Goal: Information Seeking & Learning: Learn about a topic

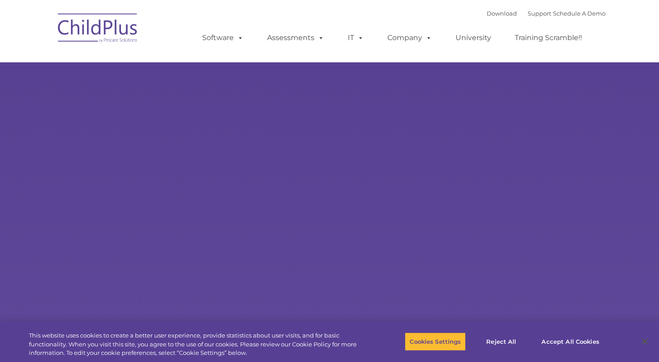
select select "MEDIUM"
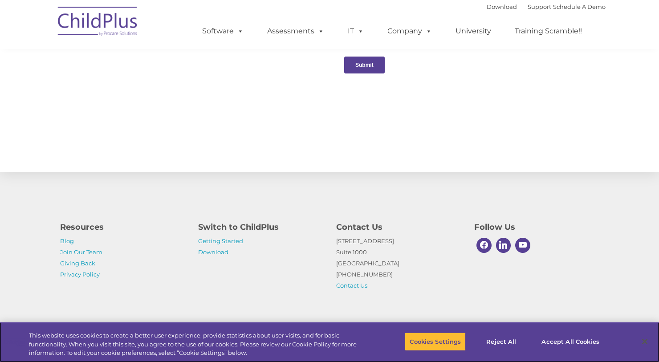
scroll to position [950, 0]
click at [252, 225] on h4 "Switch to ChildPlus" at bounding box center [260, 227] width 125 height 12
click at [238, 240] on link "Getting Started" at bounding box center [220, 240] width 45 height 7
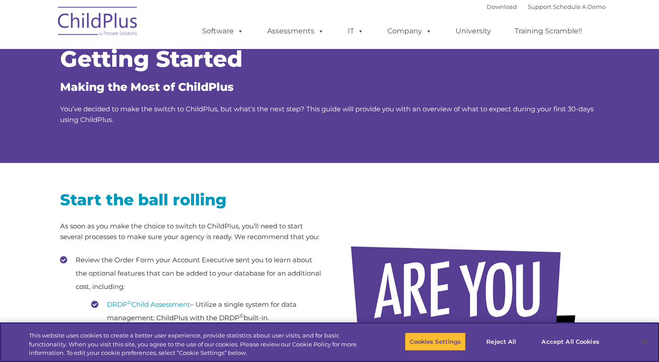
scroll to position [28, 0]
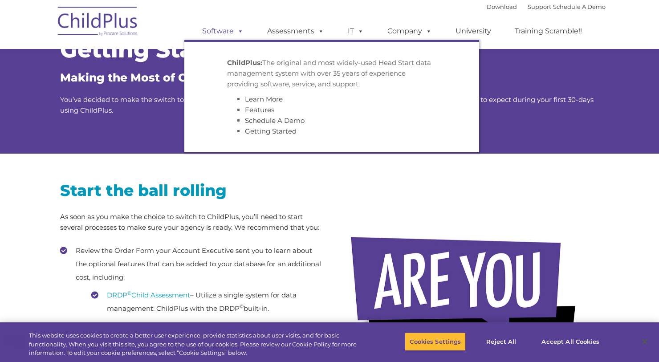
click at [233, 31] on link "Software" at bounding box center [222, 31] width 59 height 18
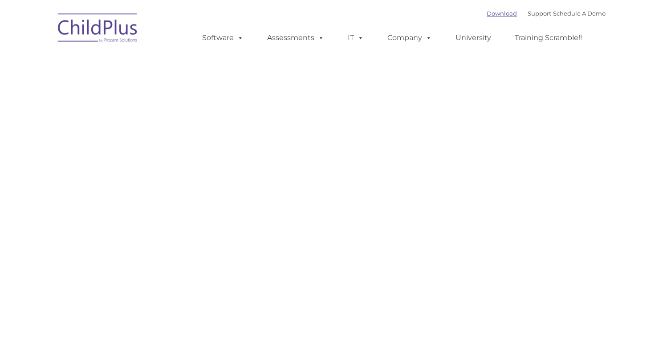
click at [487, 14] on link "Download" at bounding box center [502, 13] width 30 height 7
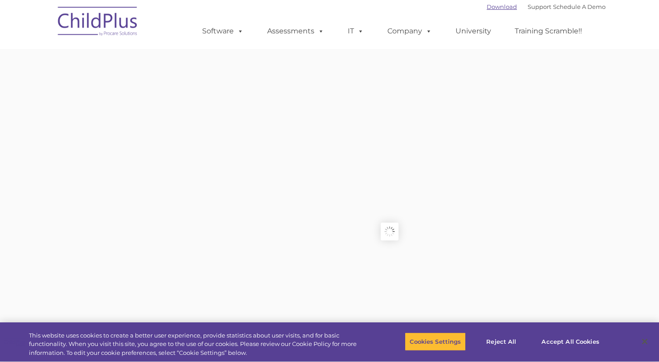
type input ""
